Goal: Entertainment & Leisure: Consume media (video, audio)

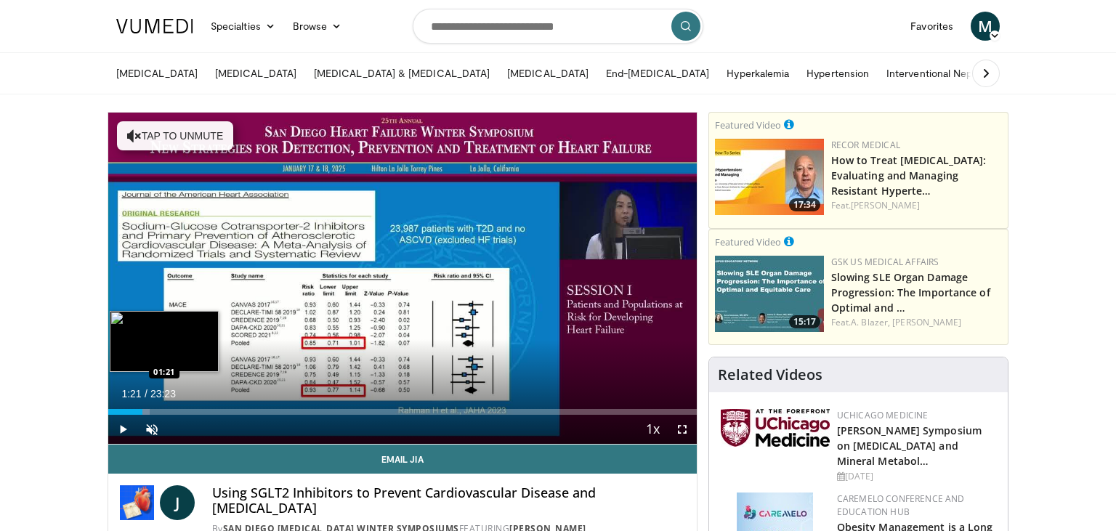
click at [142, 411] on div "Loaded : 7.07% 01:21 01:21" at bounding box center [402, 412] width 589 height 6
click at [158, 410] on div "Progress Bar" at bounding box center [156, 412] width 29 height 6
click at [177, 411] on div "Progress Bar" at bounding box center [165, 412] width 36 height 6
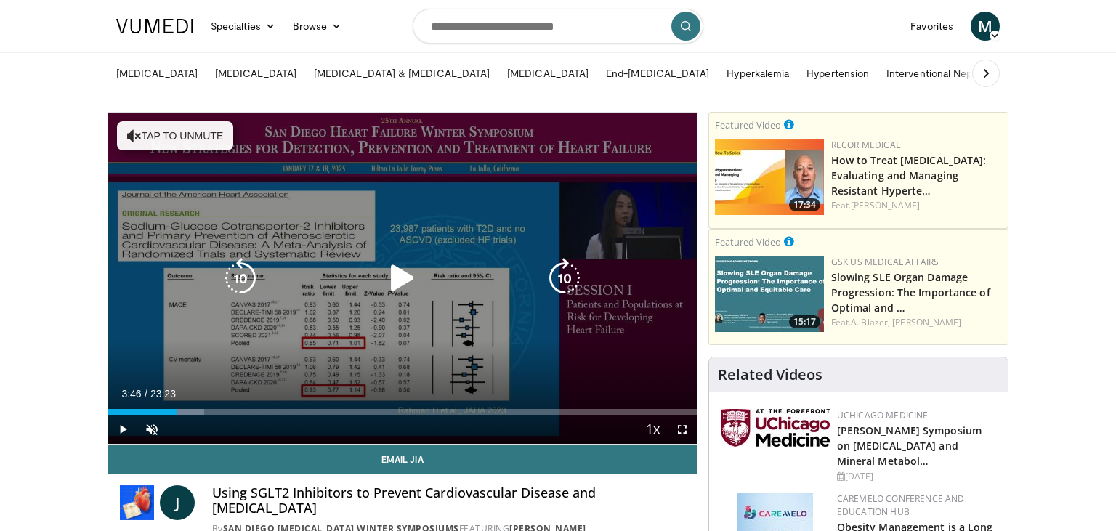
click at [203, 411] on div "Progress Bar" at bounding box center [183, 412] width 39 height 6
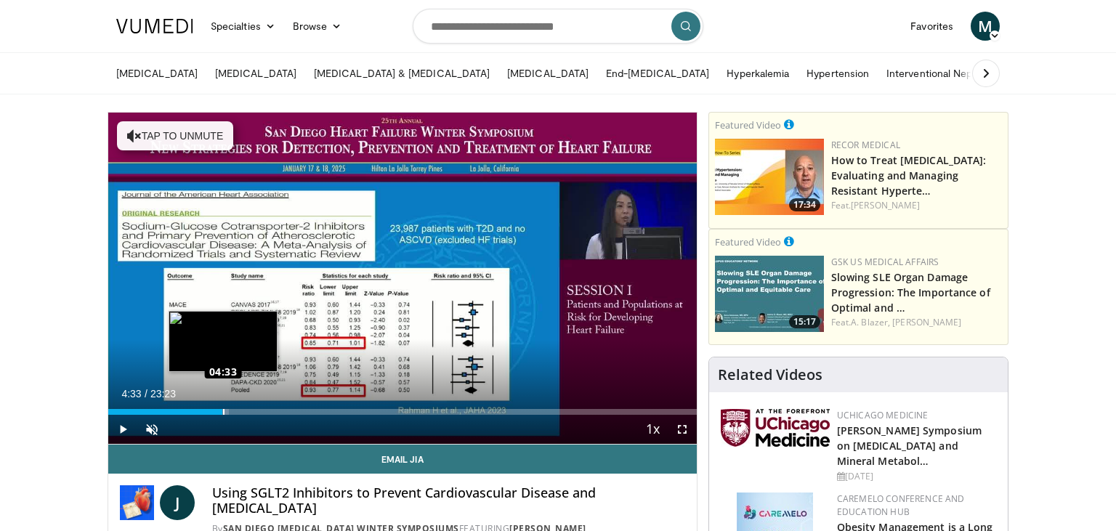
click at [223, 412] on div "Loaded : 20.50% 04:31 04:33" at bounding box center [402, 412] width 589 height 6
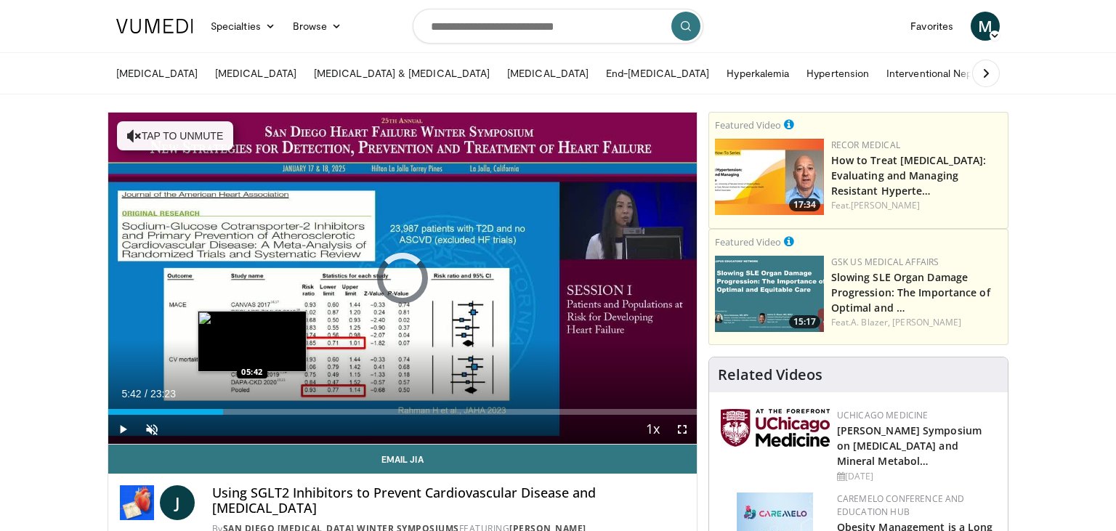
click at [251, 411] on div "Loaded : 0.00% 04:34 05:42" at bounding box center [402, 412] width 589 height 6
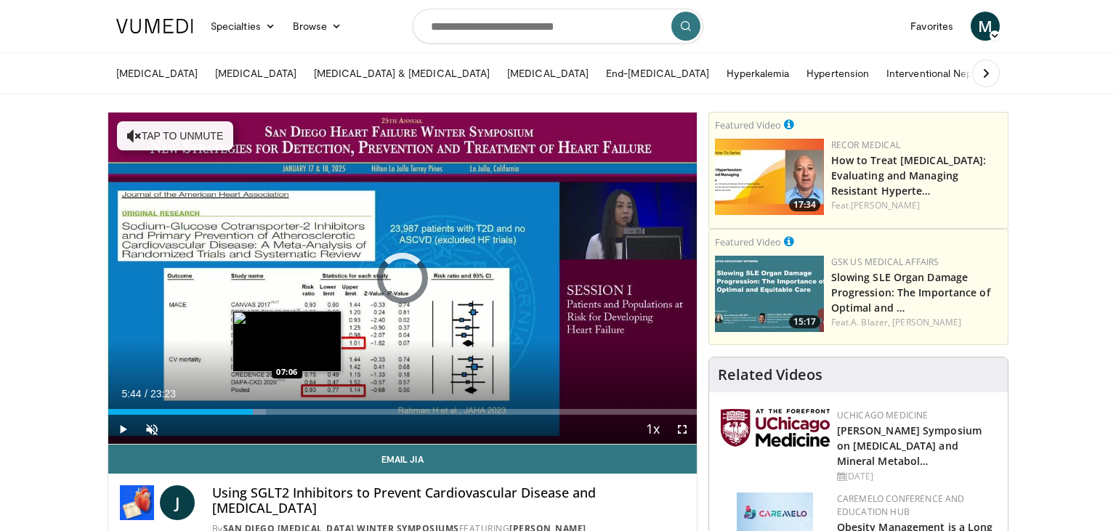
click at [287, 408] on div "Loaded : 26.86% 05:44 07:06" at bounding box center [402, 408] width 589 height 14
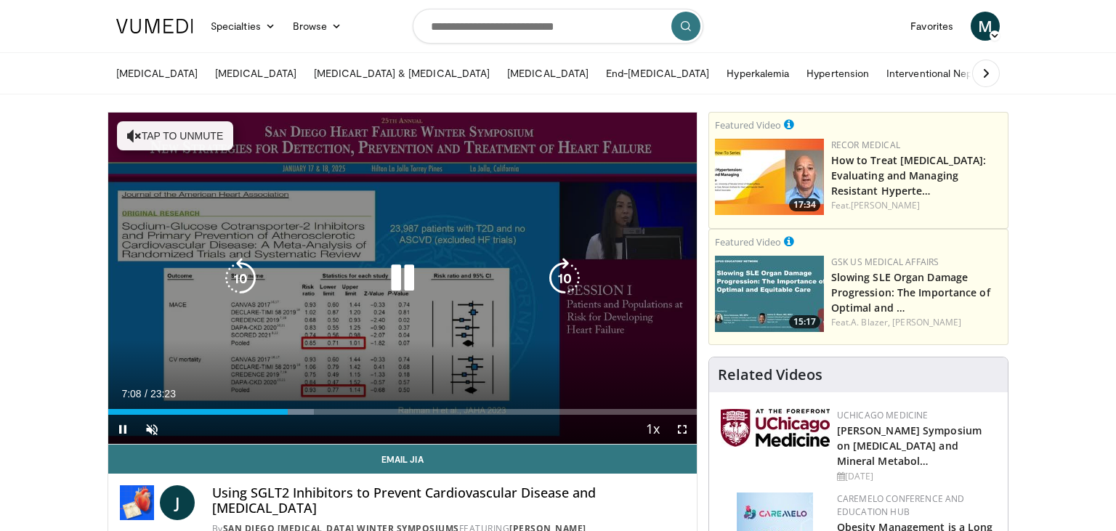
click at [386, 409] on div "Loaded : 34.93% 07:08 11:03" at bounding box center [402, 408] width 589 height 14
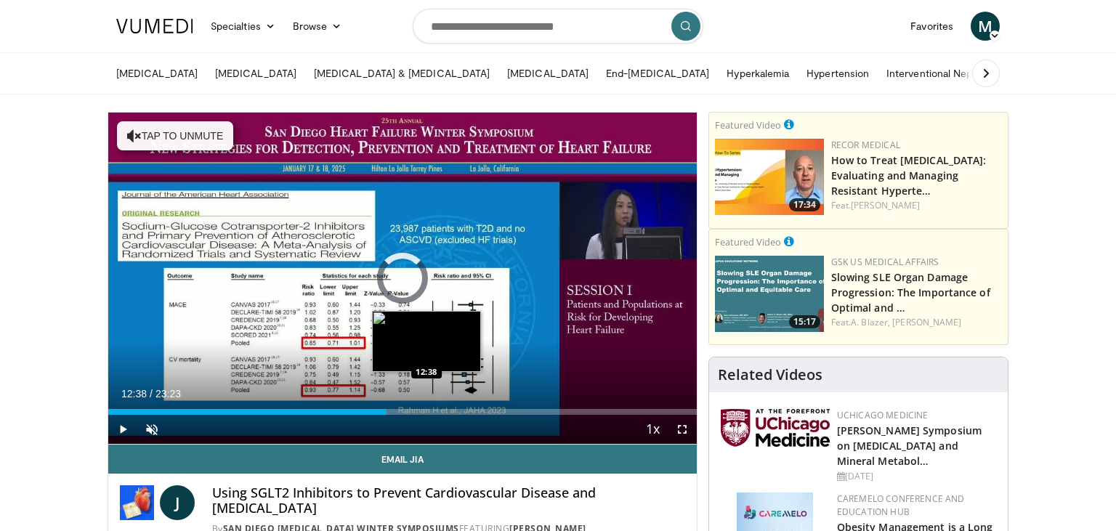
click at [426, 411] on div "Loaded : 0.00% 12:38 12:38" at bounding box center [402, 412] width 589 height 6
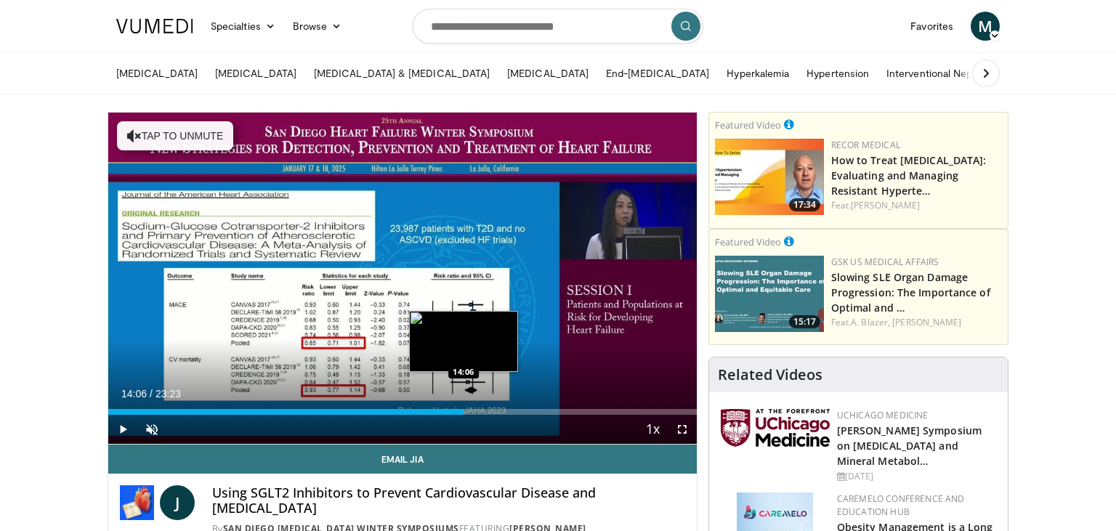
click at [464, 408] on div "Loaded : 60.58% 14:06 14:06" at bounding box center [402, 408] width 589 height 14
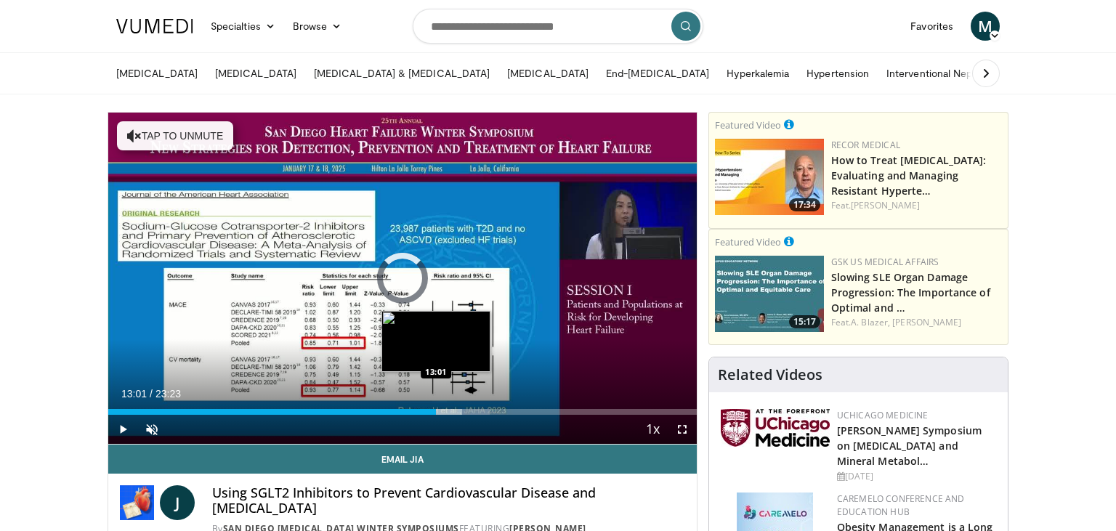
click at [436, 411] on div "Loaded : 64.86% 14:08 13:01" at bounding box center [402, 412] width 589 height 6
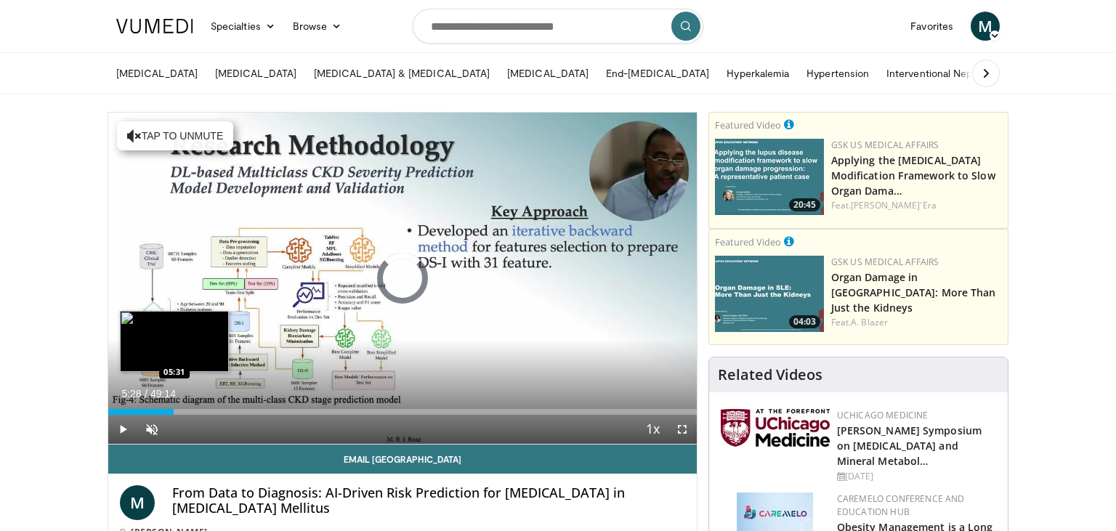
click at [174, 408] on div "Loaded : 1.35% 00:01 05:31" at bounding box center [402, 408] width 589 height 14
